Goal: Information Seeking & Learning: Learn about a topic

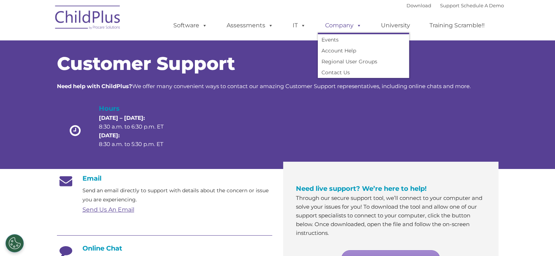
click at [335, 29] on link "Company" at bounding box center [343, 25] width 51 height 15
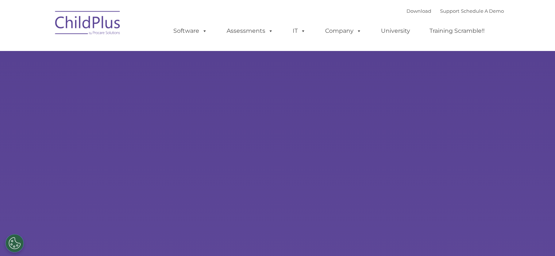
type input ""
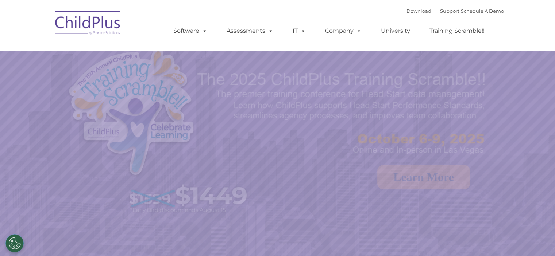
select select "MEDIUM"
